Goal: Task Accomplishment & Management: Manage account settings

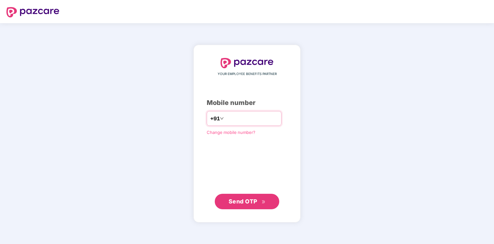
click at [260, 122] on input "number" at bounding box center [251, 118] width 53 height 10
type input "**********"
click at [256, 205] on span "Send OTP" at bounding box center [243, 201] width 29 height 7
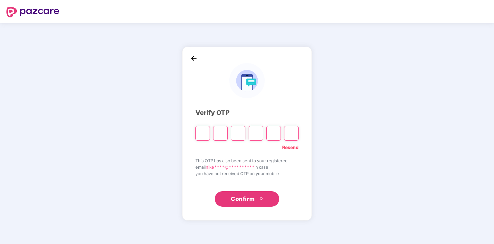
type input "*"
click at [238, 134] on input "*" at bounding box center [238, 133] width 15 height 15
type input "*"
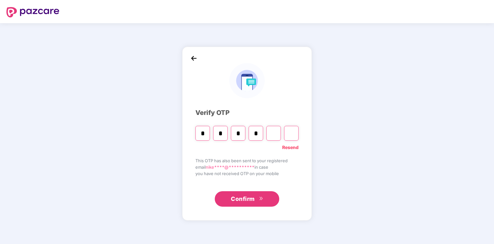
type input "*"
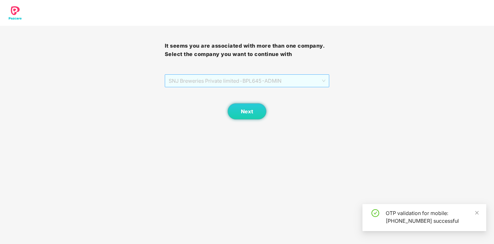
click at [253, 83] on span "SNJ Breweries Private limited - BPL645 - ADMIN" at bounding box center [247, 81] width 157 height 12
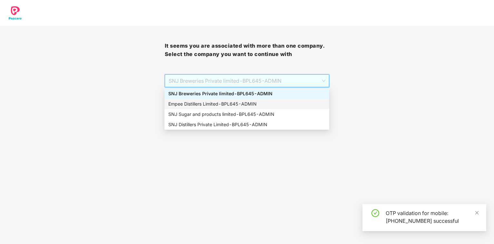
click at [206, 106] on div "Empee Distillers Limited - BPL645 - ADMIN" at bounding box center [246, 104] width 157 height 7
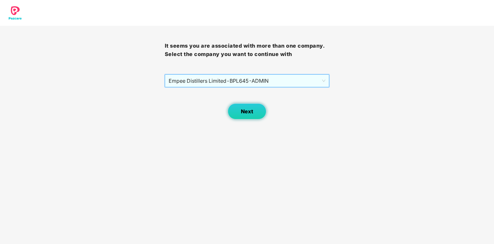
click at [244, 109] on span "Next" at bounding box center [247, 112] width 12 height 6
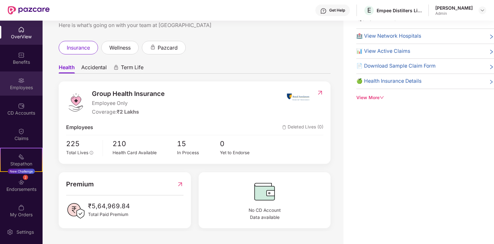
click at [22, 84] on div "Employees" at bounding box center [21, 84] width 43 height 24
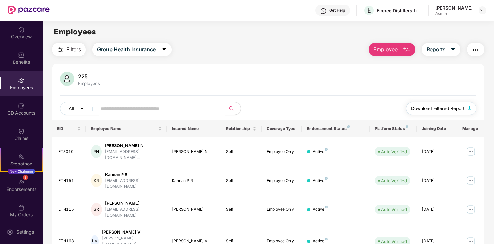
click at [468, 109] on img "button" at bounding box center [469, 108] width 3 height 4
click at [101, 107] on input "text" at bounding box center [159, 109] width 116 height 10
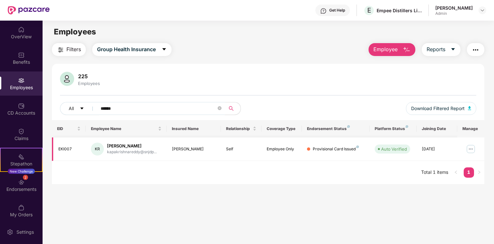
type input "******"
click at [467, 149] on img at bounding box center [471, 149] width 10 height 10
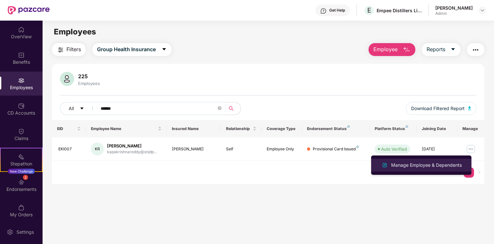
click at [448, 167] on div "Manage Employee & Dependents" at bounding box center [426, 165] width 73 height 7
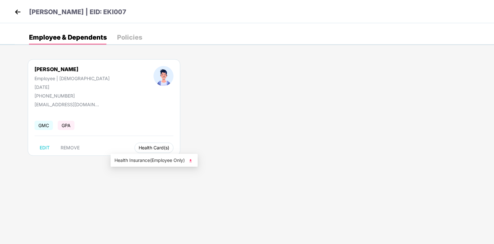
click at [139, 148] on span "Health Card(s)" at bounding box center [154, 147] width 31 height 3
click at [191, 159] on div "[PERSON_NAME] Employee | [DEMOGRAPHIC_DATA] [DATE] [PHONE_NUMBER] [EMAIL_ADDRES…" at bounding box center [254, 111] width 479 height 123
click at [194, 162] on img at bounding box center [190, 161] width 6 height 6
click at [19, 11] on img at bounding box center [18, 12] width 10 height 10
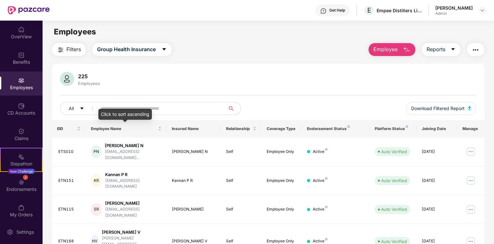
click at [144, 109] on div "Click to sort ascending" at bounding box center [125, 114] width 54 height 11
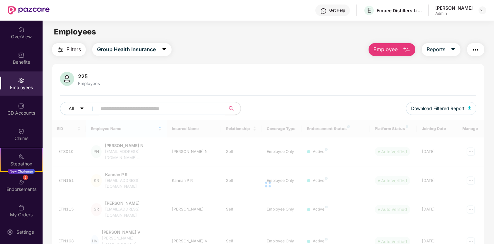
click at [143, 107] on input "text" at bounding box center [159, 109] width 116 height 10
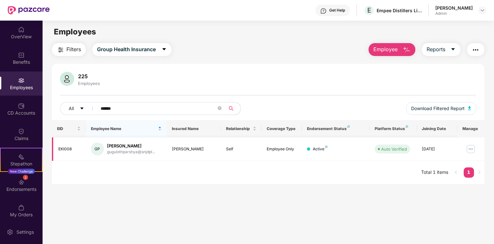
type input "******"
click at [466, 148] on img at bounding box center [471, 149] width 10 height 10
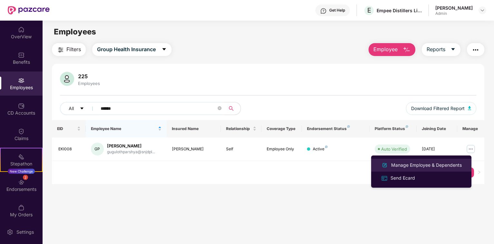
click at [428, 164] on div "Manage Employee & Dependents" at bounding box center [426, 165] width 73 height 7
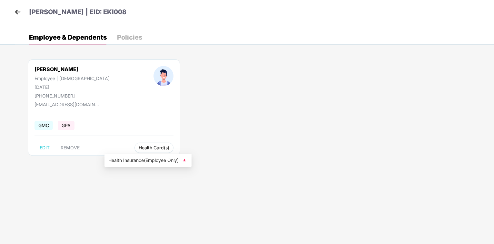
click at [139, 147] on span "Health Card(s)" at bounding box center [154, 147] width 31 height 3
click at [139, 149] on span "Health Card(s)" at bounding box center [154, 147] width 31 height 3
click at [139, 147] on span "Health Card(s)" at bounding box center [154, 147] width 31 height 3
click at [185, 158] on img at bounding box center [184, 161] width 6 height 6
click at [16, 11] on img at bounding box center [18, 12] width 10 height 10
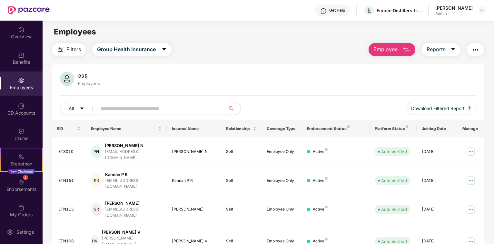
click at [115, 109] on input "text" at bounding box center [159, 109] width 116 height 10
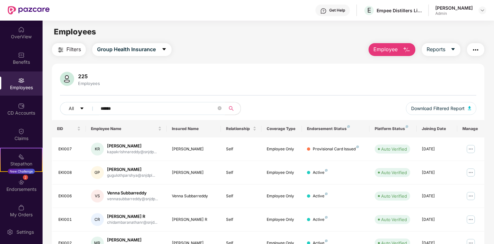
type input "******"
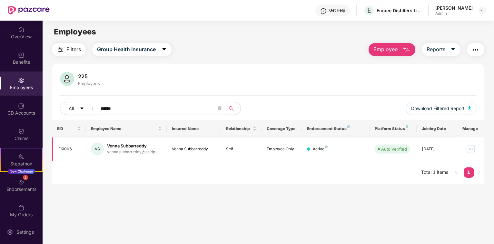
click at [467, 148] on img at bounding box center [471, 149] width 10 height 10
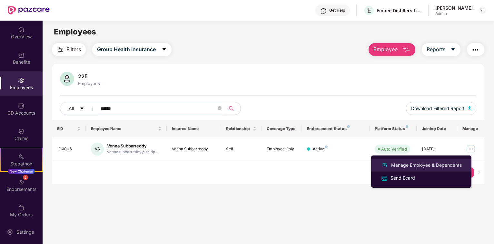
click at [407, 163] on div "Manage Employee & Dependents" at bounding box center [426, 165] width 73 height 7
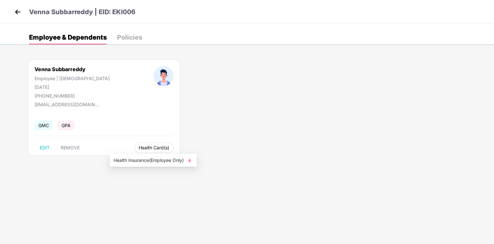
click at [139, 146] on span "Health Card(s)" at bounding box center [154, 147] width 31 height 3
click at [191, 163] on div "Venna Subbarreddy Employee | [DEMOGRAPHIC_DATA] [DATE] [PHONE_NUMBER] [EMAIL_AD…" at bounding box center [254, 111] width 479 height 123
click at [142, 150] on span "Health Card(s)" at bounding box center [154, 147] width 31 height 3
click at [175, 161] on span "Health Insurance(Employee Only)" at bounding box center [152, 160] width 79 height 7
click at [16, 11] on img at bounding box center [18, 12] width 10 height 10
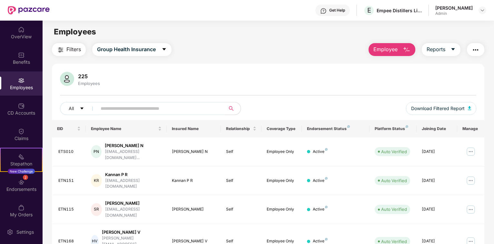
click at [109, 111] on input "text" at bounding box center [159, 109] width 116 height 10
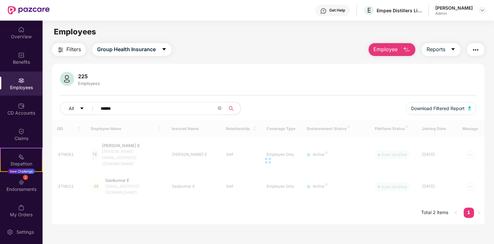
type input "******"
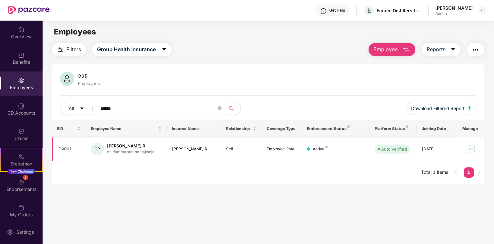
click at [469, 151] on img at bounding box center [471, 149] width 10 height 10
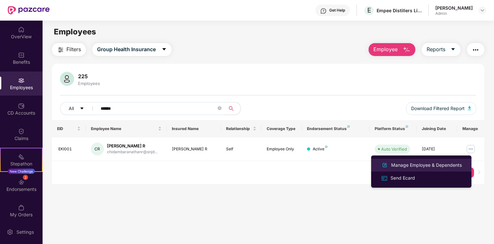
click at [410, 165] on div "Manage Employee & Dependents" at bounding box center [426, 165] width 73 height 7
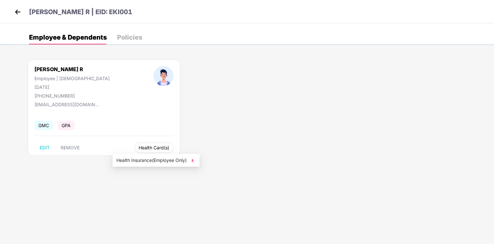
click at [139, 149] on span "Health Card(s)" at bounding box center [154, 147] width 31 height 3
click at [192, 161] on img at bounding box center [192, 161] width 6 height 6
click at [17, 12] on img at bounding box center [18, 12] width 10 height 10
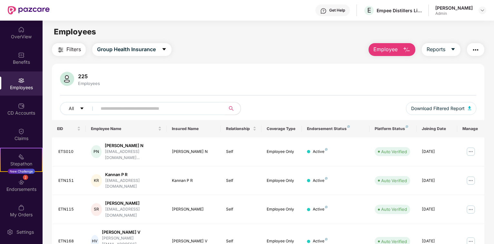
click at [119, 110] on input "text" at bounding box center [159, 109] width 116 height 10
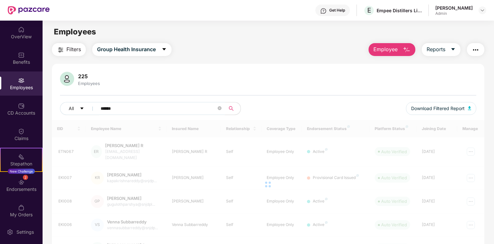
type input "******"
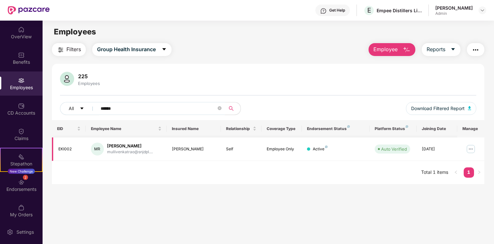
click at [466, 148] on img at bounding box center [471, 149] width 10 height 10
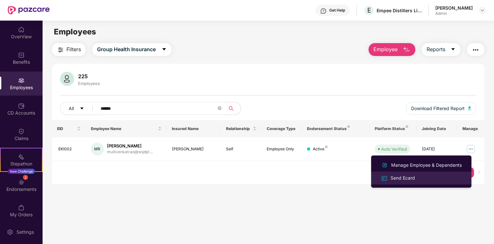
click at [405, 175] on div "Send Ecard" at bounding box center [402, 178] width 27 height 7
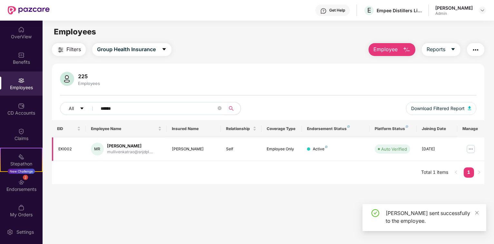
click at [467, 151] on img at bounding box center [471, 149] width 10 height 10
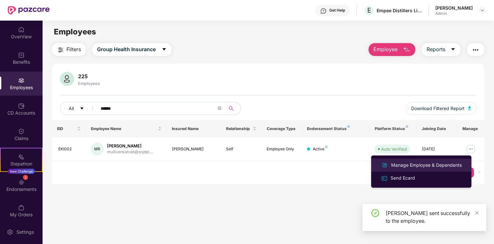
click at [416, 165] on div "Manage Employee & Dependents" at bounding box center [426, 165] width 73 height 7
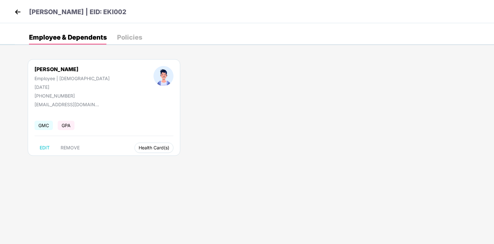
click at [139, 149] on span "Health Card(s)" at bounding box center [154, 147] width 31 height 3
click at [125, 163] on span "Health Insurance(Employee Only)" at bounding box center [144, 160] width 79 height 7
click at [16, 10] on img at bounding box center [18, 12] width 10 height 10
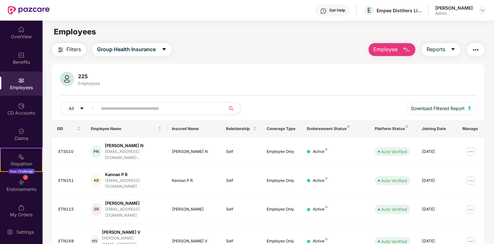
click at [109, 111] on input "text" at bounding box center [159, 109] width 116 height 10
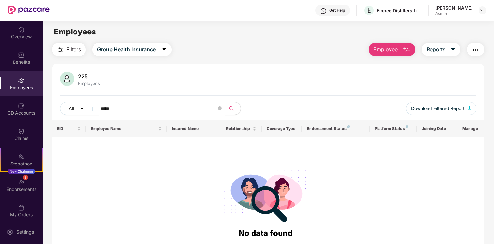
click at [110, 110] on input "*****" at bounding box center [159, 109] width 116 height 10
click at [120, 112] on input "****" at bounding box center [159, 109] width 116 height 10
click at [106, 106] on input "****" at bounding box center [159, 109] width 116 height 10
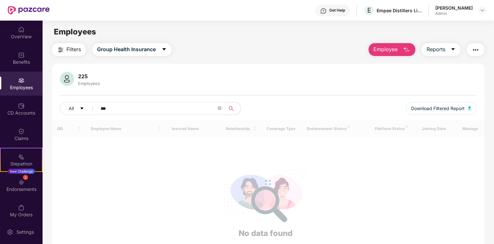
type input "***"
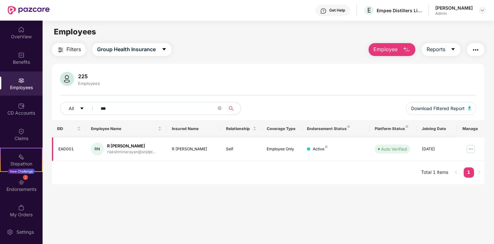
click at [472, 146] on td at bounding box center [470, 150] width 27 height 24
click at [468, 146] on img at bounding box center [471, 149] width 10 height 10
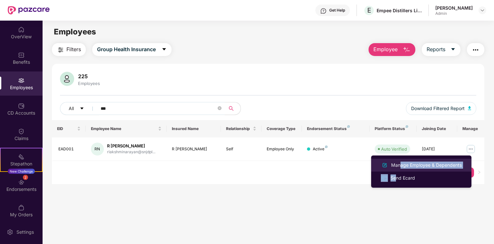
drag, startPoint x: 396, startPoint y: 180, endPoint x: 397, endPoint y: 167, distance: 12.3
click at [397, 167] on ul "Manage Employee & Dependents Send Ecard" at bounding box center [421, 172] width 100 height 32
click at [397, 167] on div "Manage Employee & Dependents" at bounding box center [426, 165] width 73 height 7
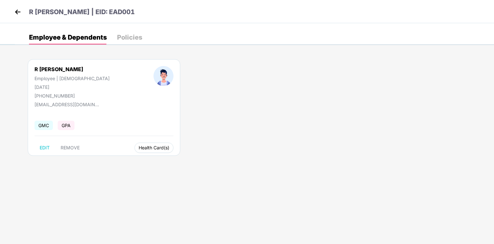
click at [139, 147] on span "Health Card(s)" at bounding box center [154, 147] width 31 height 3
click at [189, 160] on img at bounding box center [187, 161] width 6 height 6
click at [18, 11] on img at bounding box center [18, 12] width 10 height 10
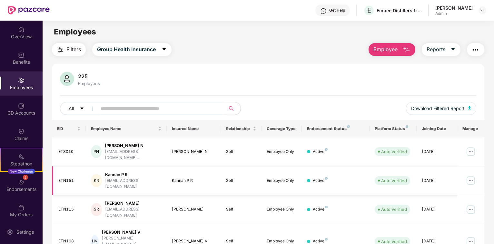
click at [350, 151] on div "Active" at bounding box center [335, 152] width 57 height 6
click at [107, 108] on input "text" at bounding box center [159, 109] width 116 height 10
click at [112, 111] on input "text" at bounding box center [159, 109] width 116 height 10
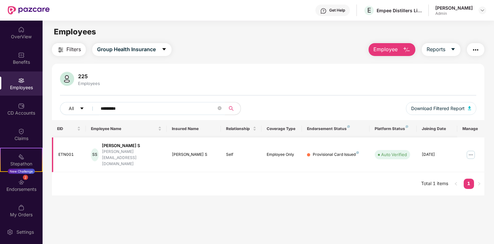
type input "*********"
click at [466, 150] on img at bounding box center [471, 155] width 10 height 10
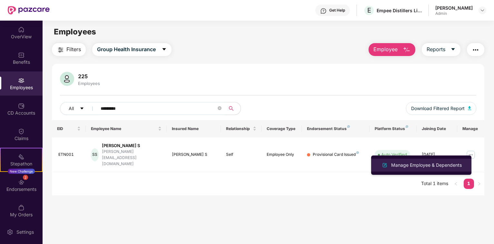
click at [446, 168] on div "Manage Employee & Dependents" at bounding box center [426, 165] width 73 height 7
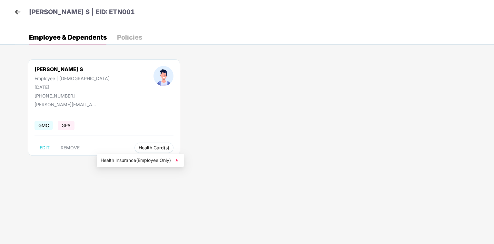
click at [139, 146] on span "Health Card(s)" at bounding box center [154, 147] width 31 height 3
click at [179, 163] on div "[PERSON_NAME] S Employee | [DEMOGRAPHIC_DATA] [DATE] [PHONE_NUMBER] [PERSON_NAM…" at bounding box center [254, 111] width 479 height 123
click at [134, 152] on button "Health Card(s)" at bounding box center [153, 148] width 39 height 10
click at [173, 160] on span "Health Insurance(Employee Only)" at bounding box center [140, 160] width 79 height 7
click at [177, 160] on div "[PERSON_NAME] S Employee | [DEMOGRAPHIC_DATA] [DATE] [PHONE_NUMBER] [PERSON_NAM…" at bounding box center [254, 111] width 479 height 123
